Goal: Task Accomplishment & Management: Use online tool/utility

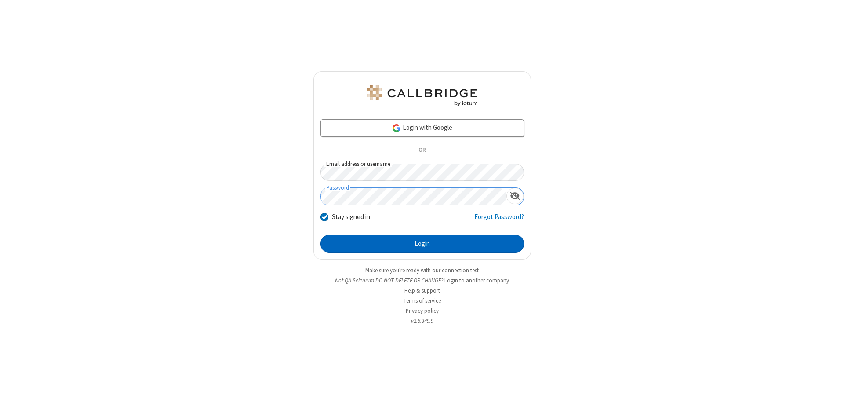
click at [422, 244] on button "Login" at bounding box center [422, 244] width 204 height 18
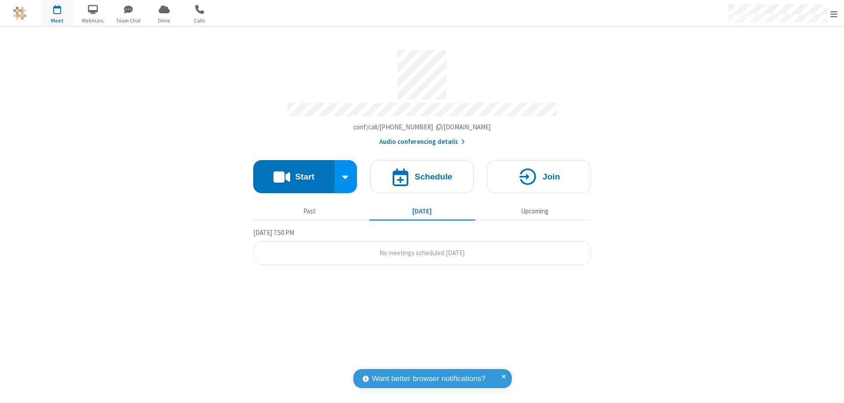
click at [834, 14] on span "Open menu" at bounding box center [833, 14] width 7 height 9
click at [164, 20] on span "Drive" at bounding box center [164, 21] width 33 height 8
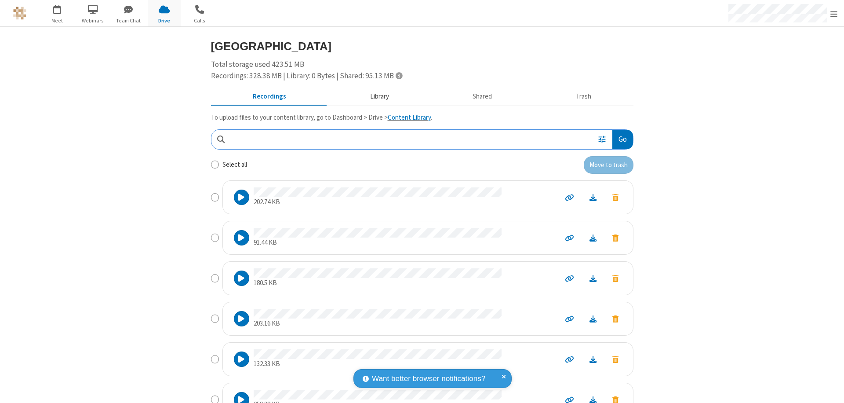
click at [375, 96] on button "Library" at bounding box center [379, 96] width 103 height 17
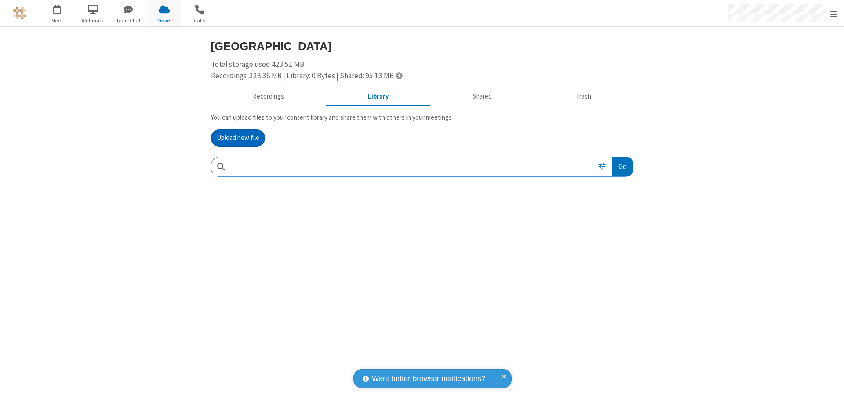
click at [238, 138] on button "Upload new file" at bounding box center [238, 138] width 54 height 18
click at [615, 224] on span "Move to trash" at bounding box center [615, 224] width 6 height 8
